Goal: Navigation & Orientation: Find specific page/section

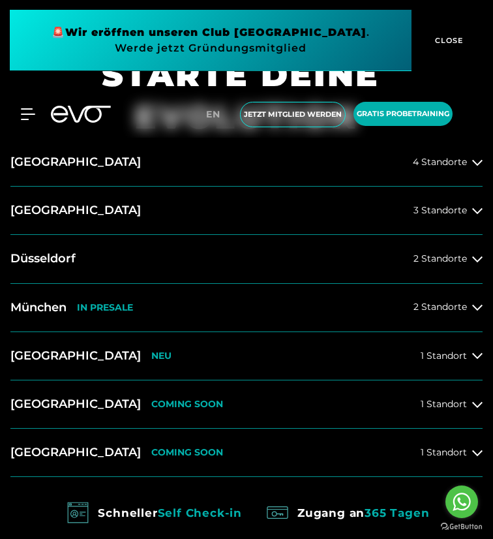
scroll to position [457, 0]
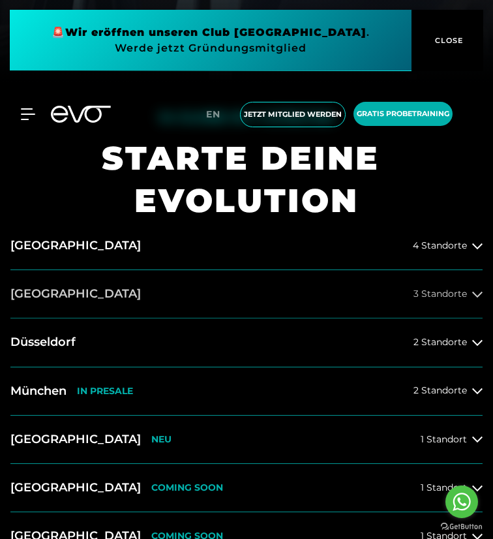
click at [454, 297] on span "3 Standorte" at bounding box center [441, 294] width 54 height 10
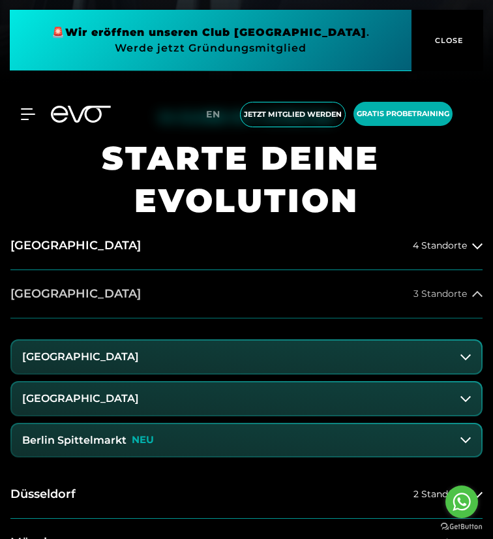
click at [149, 302] on button "[GEOGRAPHIC_DATA] 3 Standorte" at bounding box center [246, 294] width 472 height 48
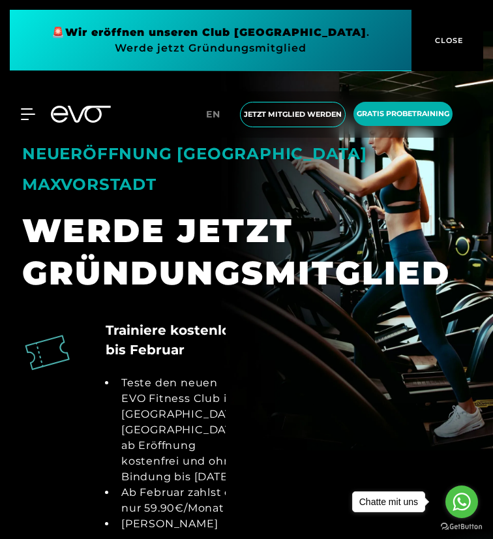
scroll to position [1370, 0]
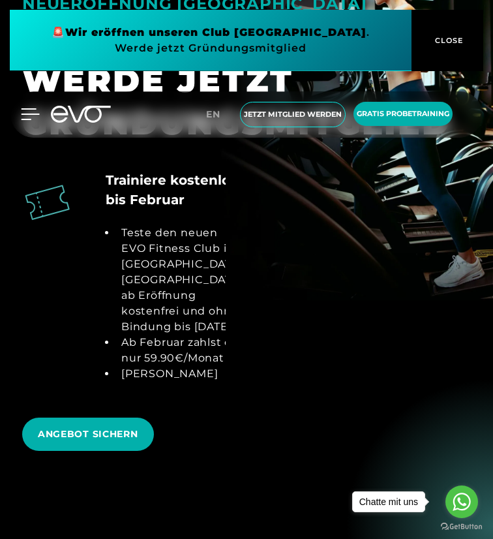
click at [25, 118] on icon at bounding box center [30, 114] width 19 height 12
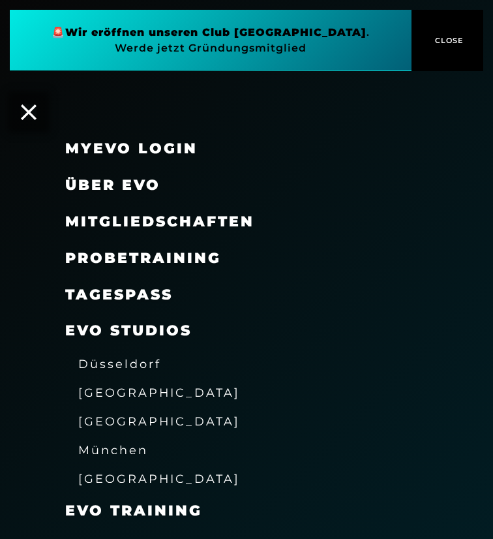
click at [105, 386] on span "[GEOGRAPHIC_DATA]" at bounding box center [159, 393] width 162 height 14
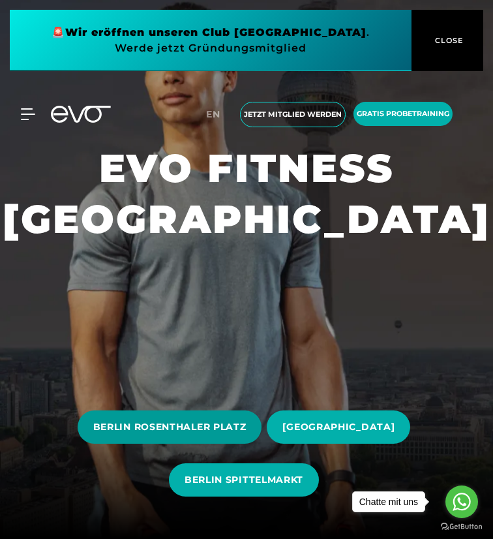
click at [226, 430] on span "BERLIN ROSENTHALER PLATZ" at bounding box center [169, 427] width 153 height 14
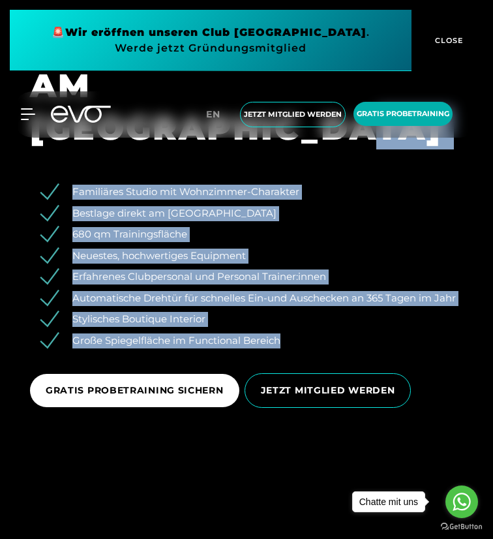
scroll to position [2153, 0]
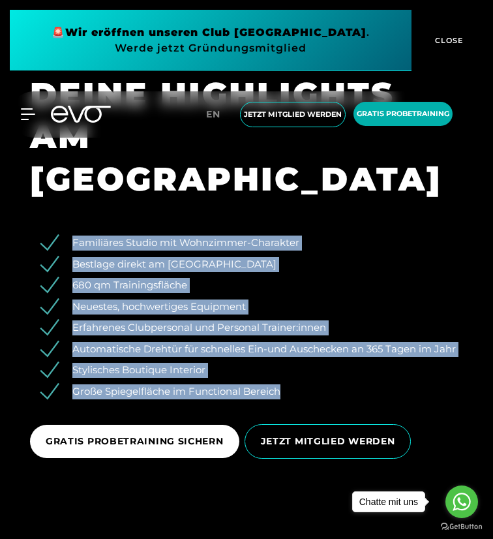
drag, startPoint x: 288, startPoint y: 259, endPoint x: 38, endPoint y: 232, distance: 252.1
click at [38, 232] on div "Familiäres Studio mit Wohnzimmer-Charakter Bestlage direkt am Rosenthaler Platz…" at bounding box center [247, 344] width 470 height 249
click at [107, 380] on ul "Familiäres Studio mit Wohnzimmer-Charakter Bestlage direkt am Rosenthaler Platz…" at bounding box center [246, 317] width 433 height 163
